Goal: Information Seeking & Learning: Learn about a topic

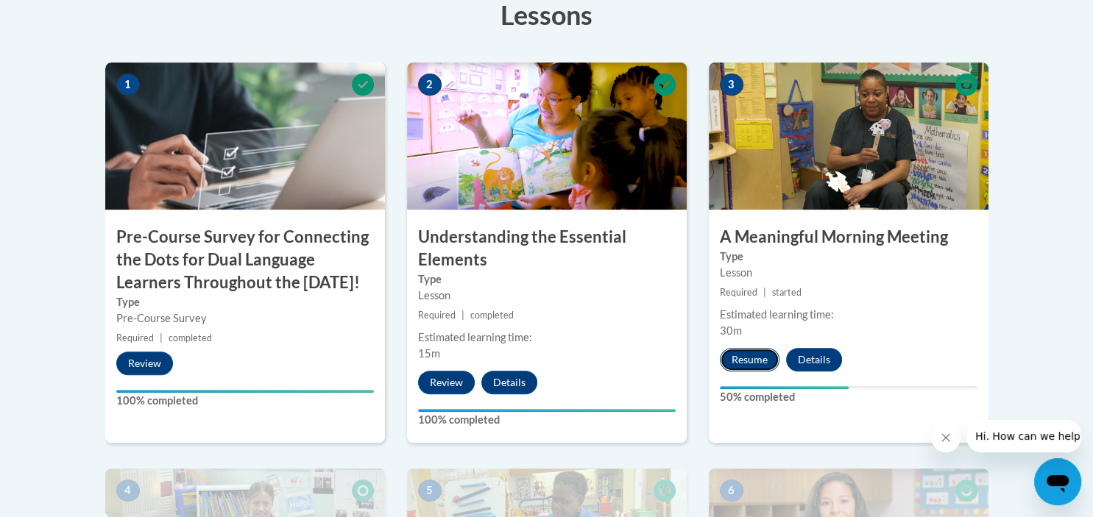
click at [757, 359] on button "Resume" at bounding box center [750, 360] width 60 height 24
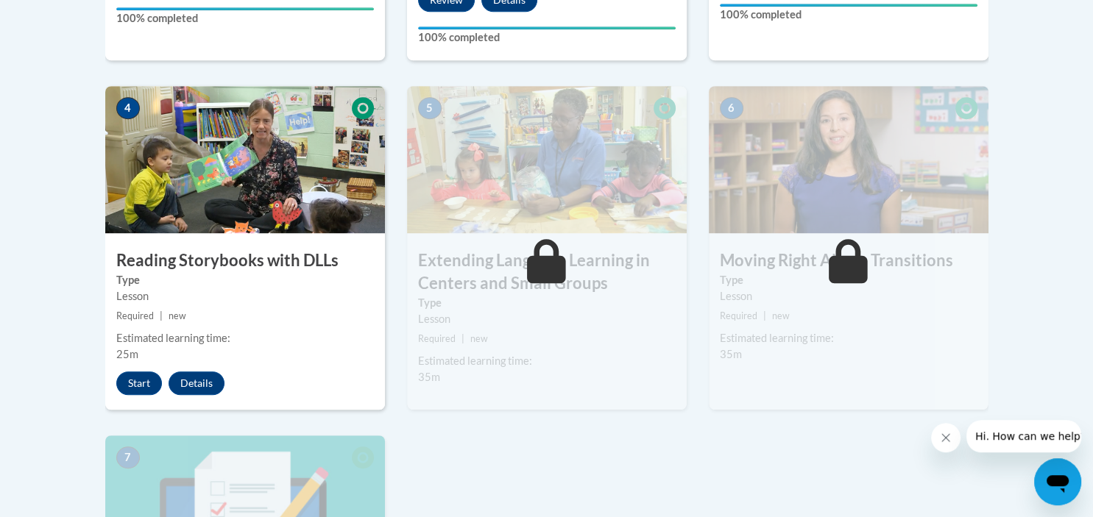
scroll to position [854, 0]
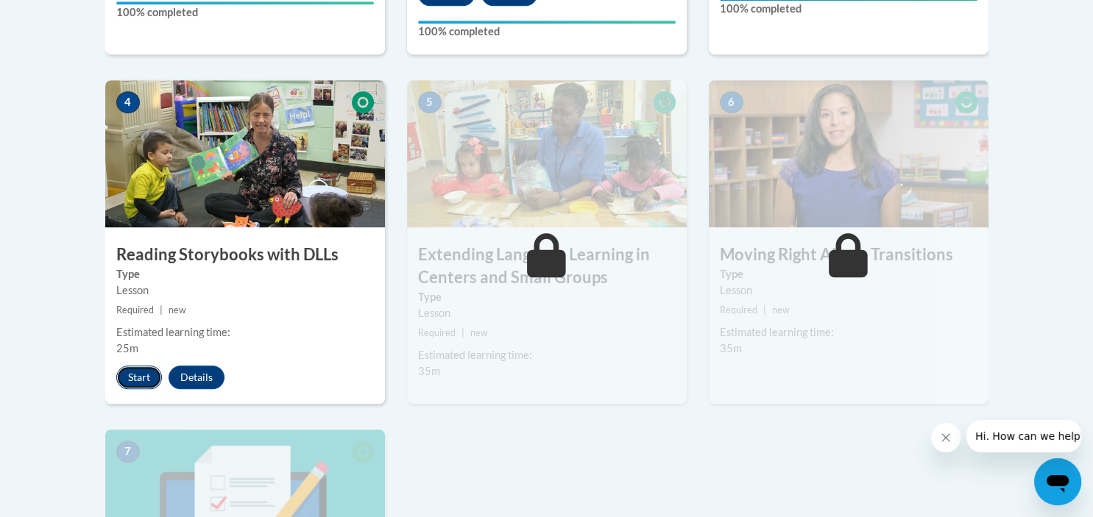
click at [138, 383] on button "Start" at bounding box center [139, 378] width 46 height 24
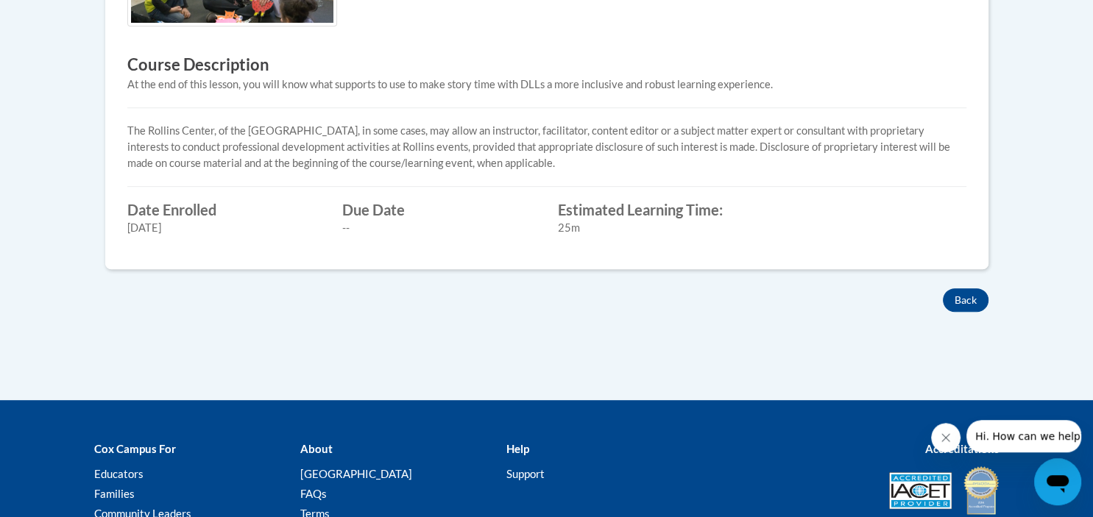
scroll to position [311, 0]
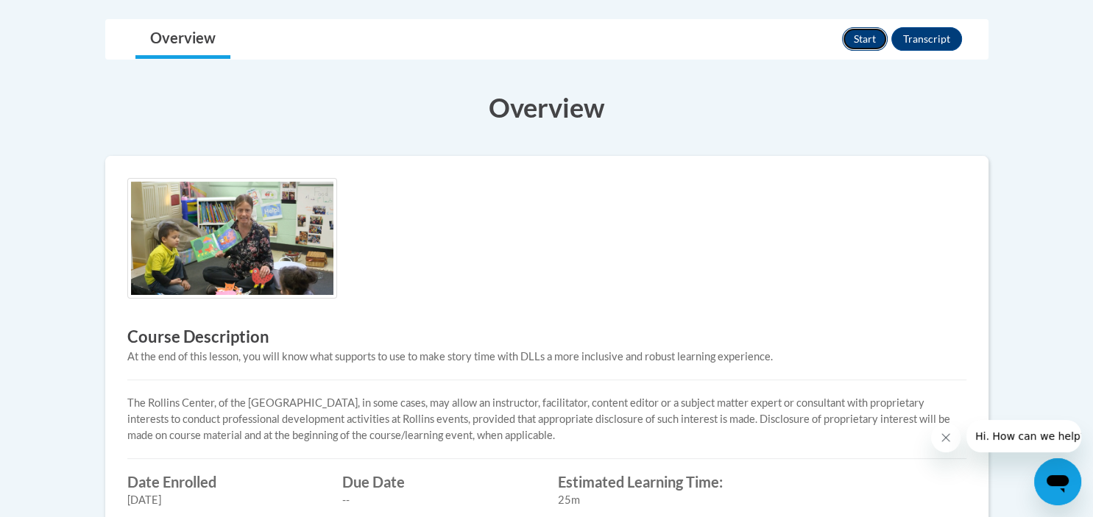
click at [868, 34] on button "Start" at bounding box center [865, 39] width 46 height 24
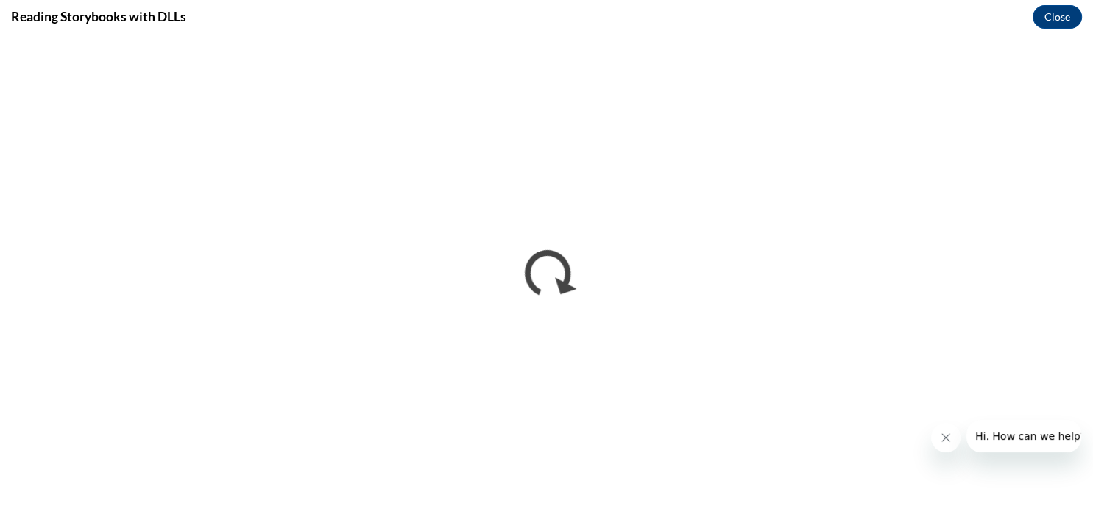
scroll to position [0, 0]
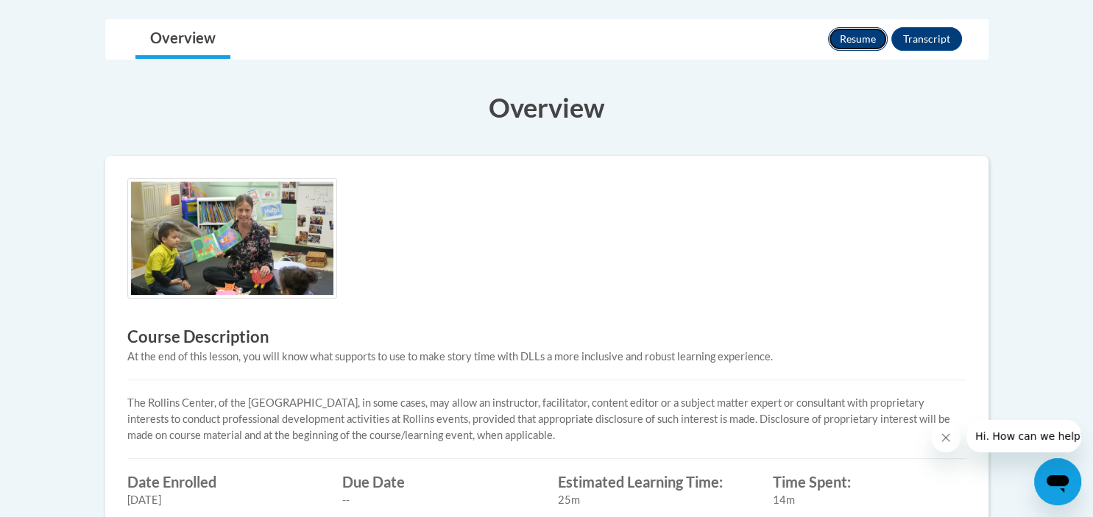
click at [874, 33] on button "Resume" at bounding box center [858, 39] width 60 height 24
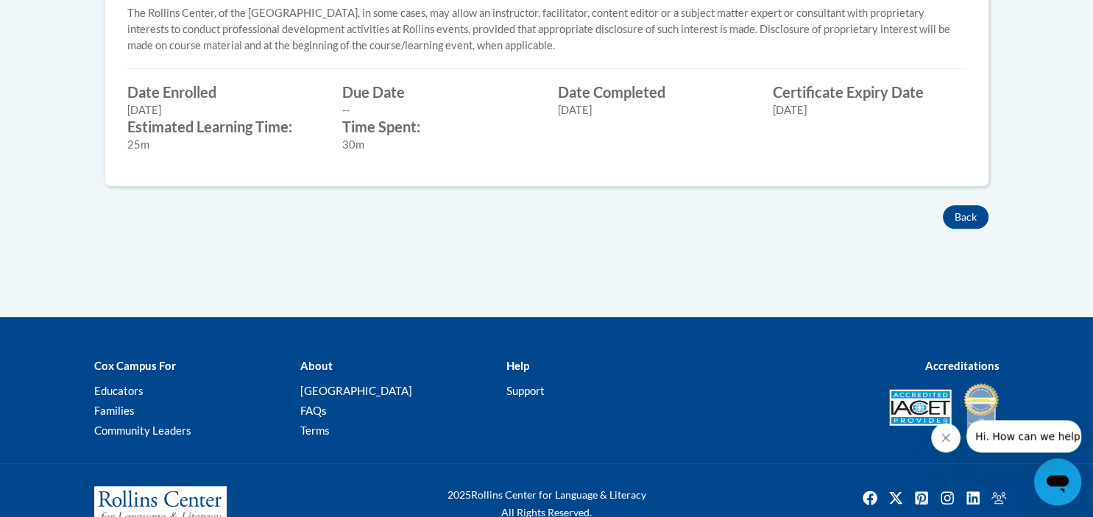
scroll to position [662, 0]
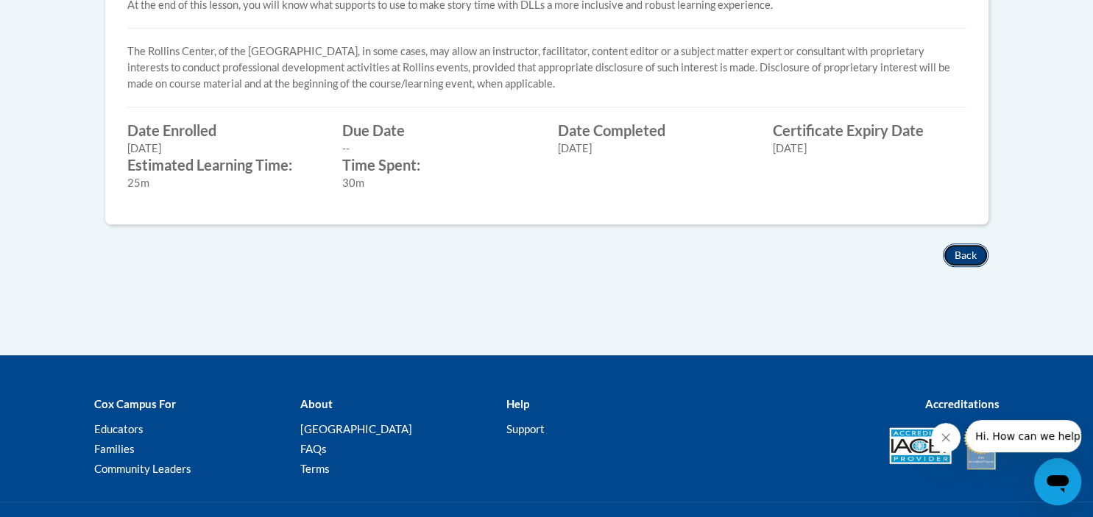
click at [963, 252] on button "Back" at bounding box center [966, 256] width 46 height 24
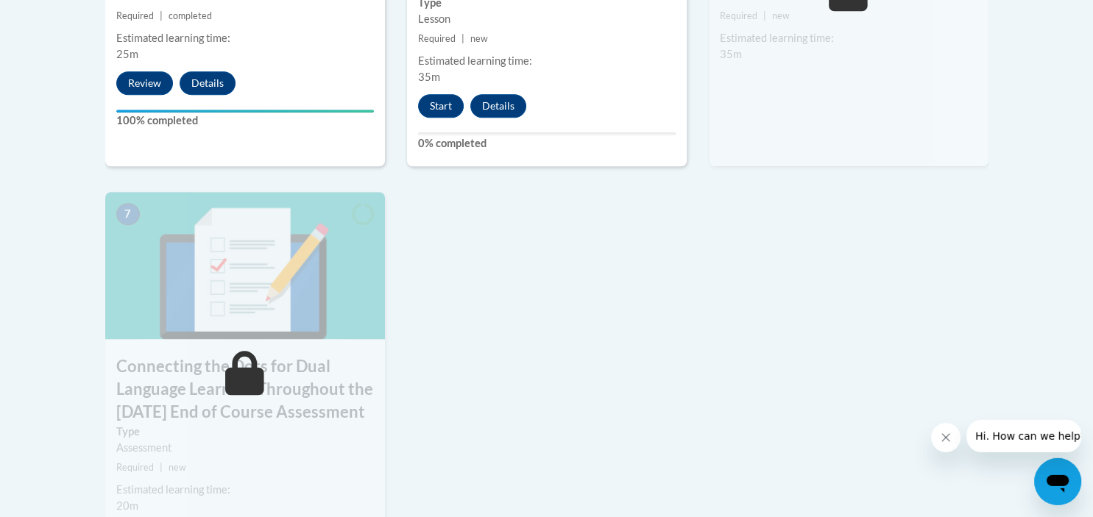
scroll to position [1321, 0]
